Goal: Task Accomplishment & Management: Use online tool/utility

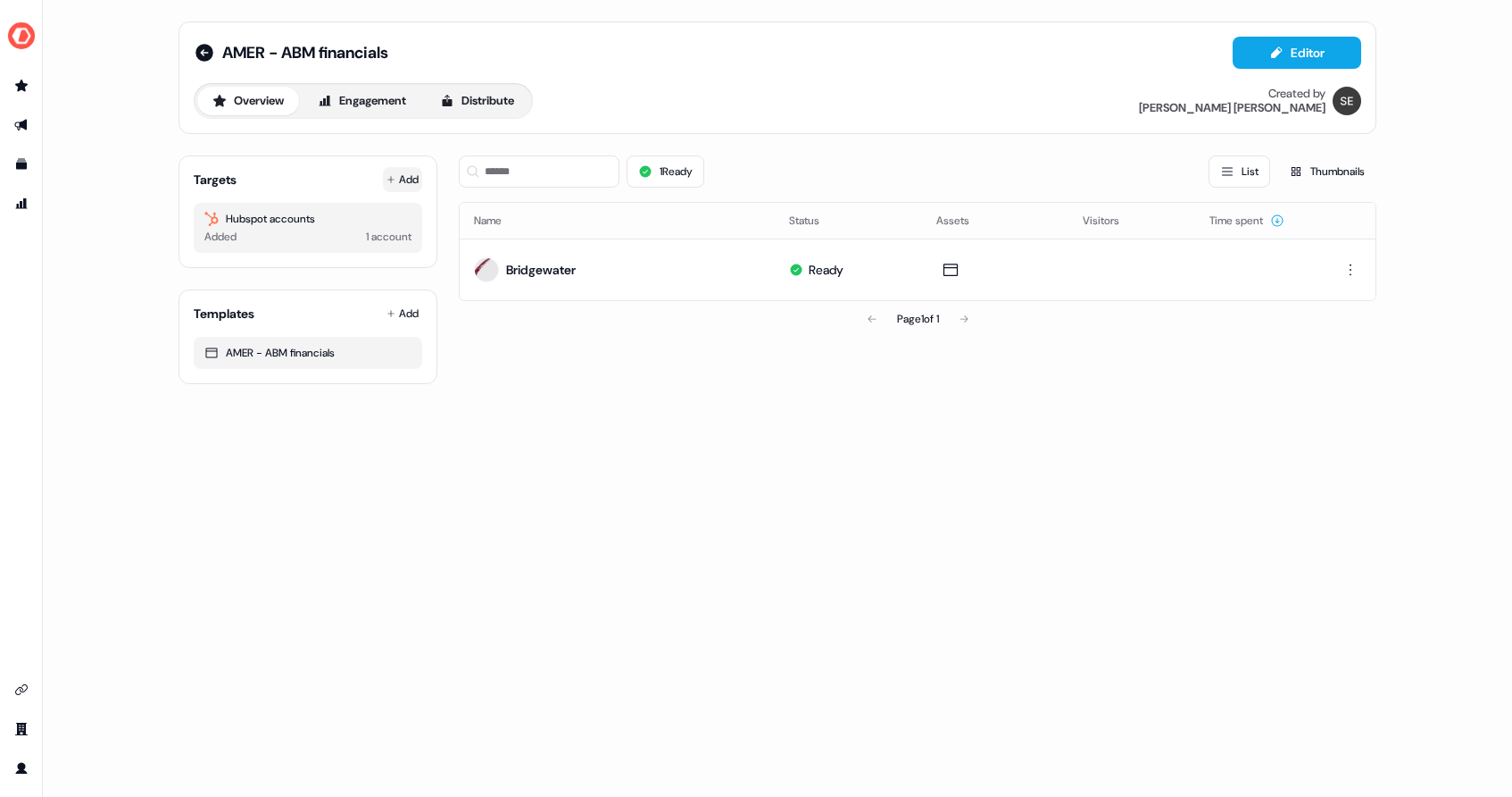
click at [403, 181] on button "Add" at bounding box center [402, 179] width 40 height 25
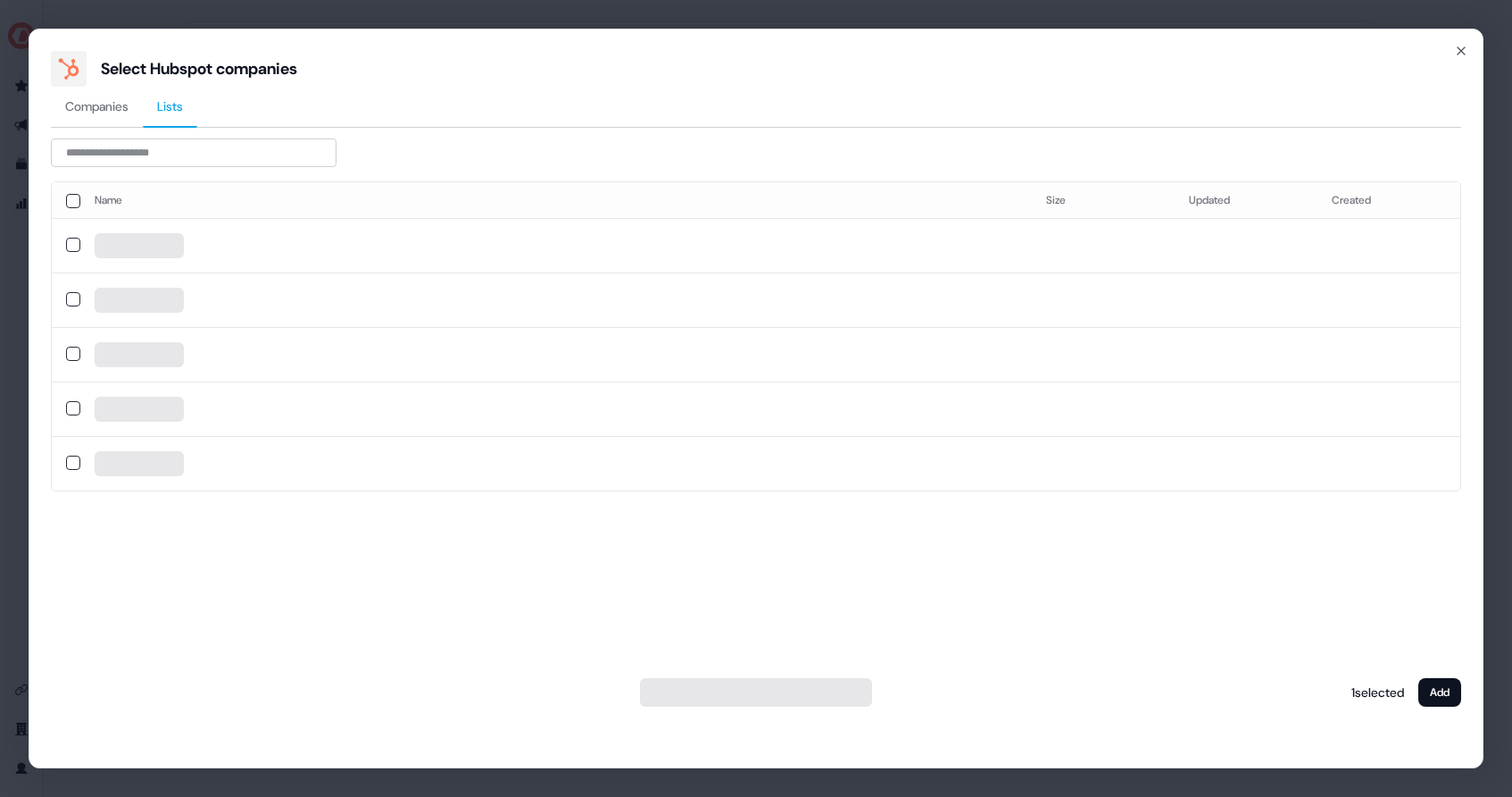
click at [183, 99] on span "Lists" at bounding box center [170, 106] width 26 height 17
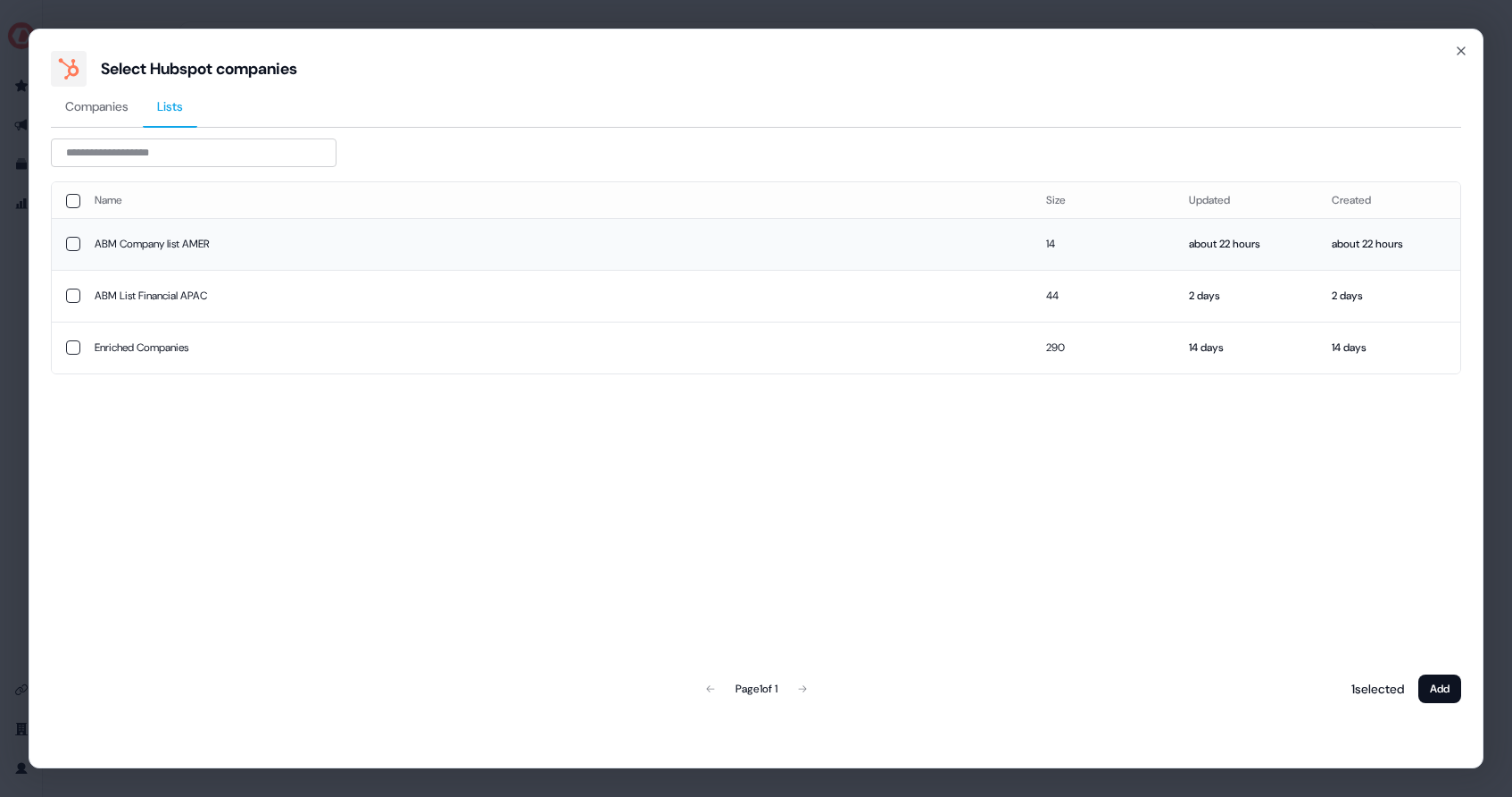
click at [71, 240] on button "button" at bounding box center [73, 243] width 15 height 15
click at [1438, 687] on button "Add" at bounding box center [1440, 687] width 43 height 28
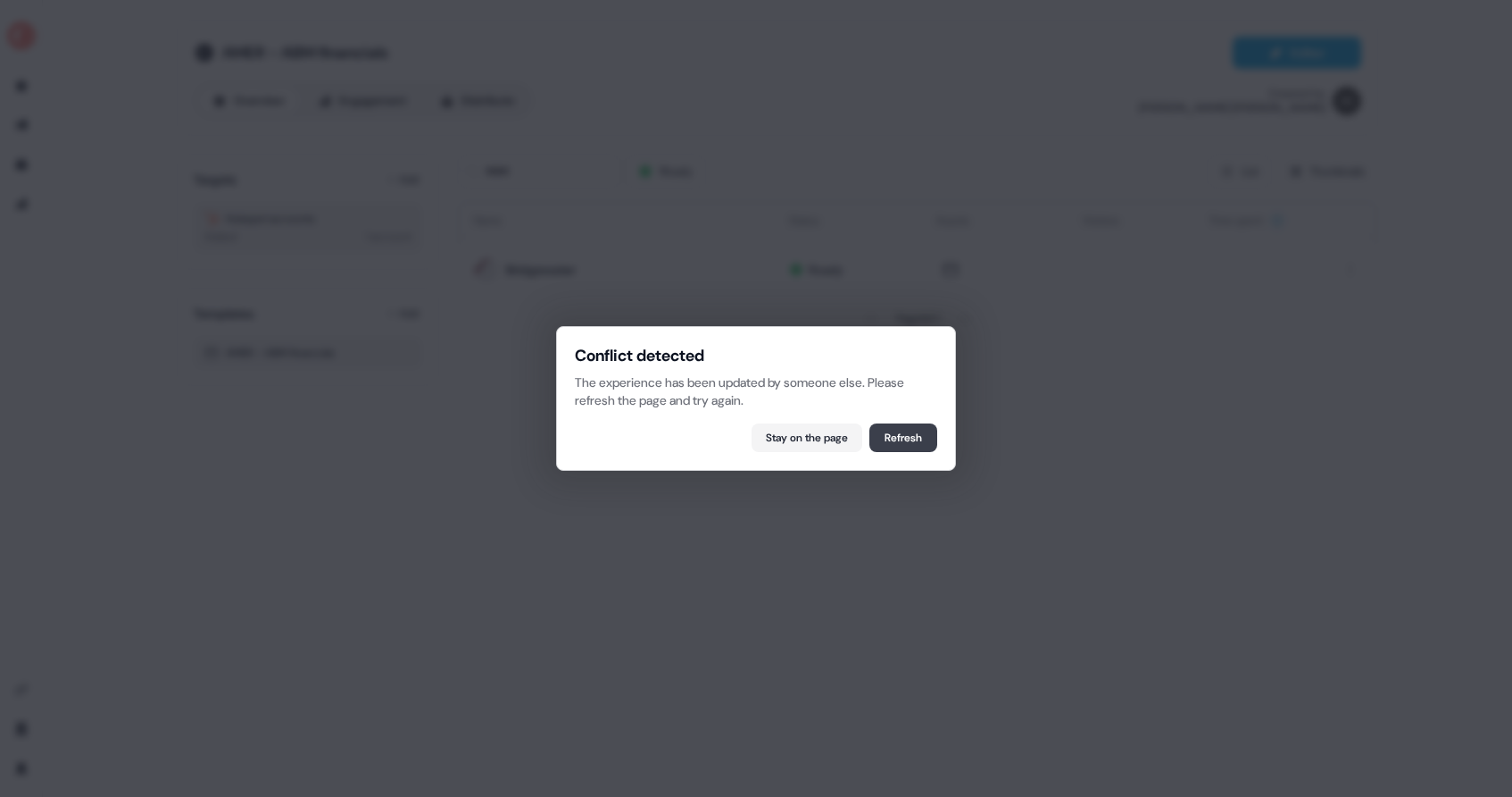
click at [896, 443] on button "Refresh" at bounding box center [903, 437] width 68 height 28
